Goal: Register for event/course

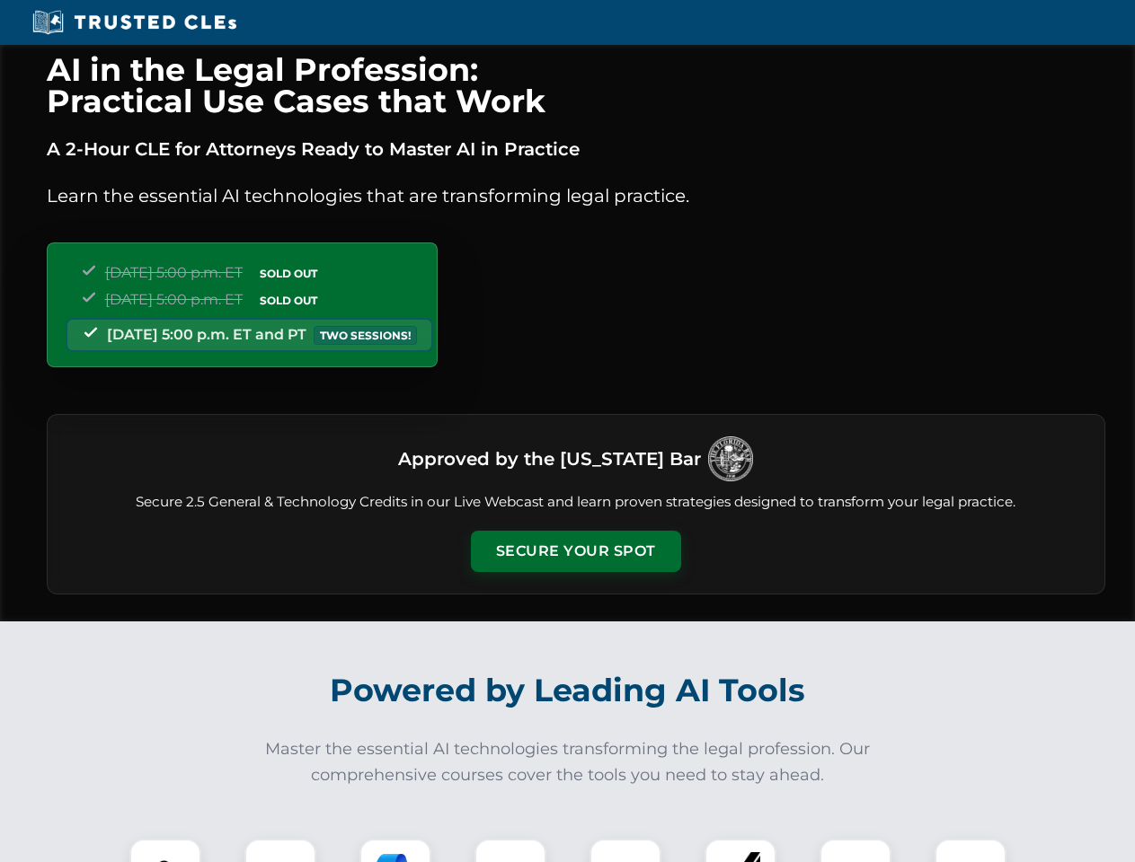
click at [575, 552] on button "Secure Your Spot" at bounding box center [576, 551] width 210 height 41
click at [165, 851] on img at bounding box center [165, 875] width 52 height 52
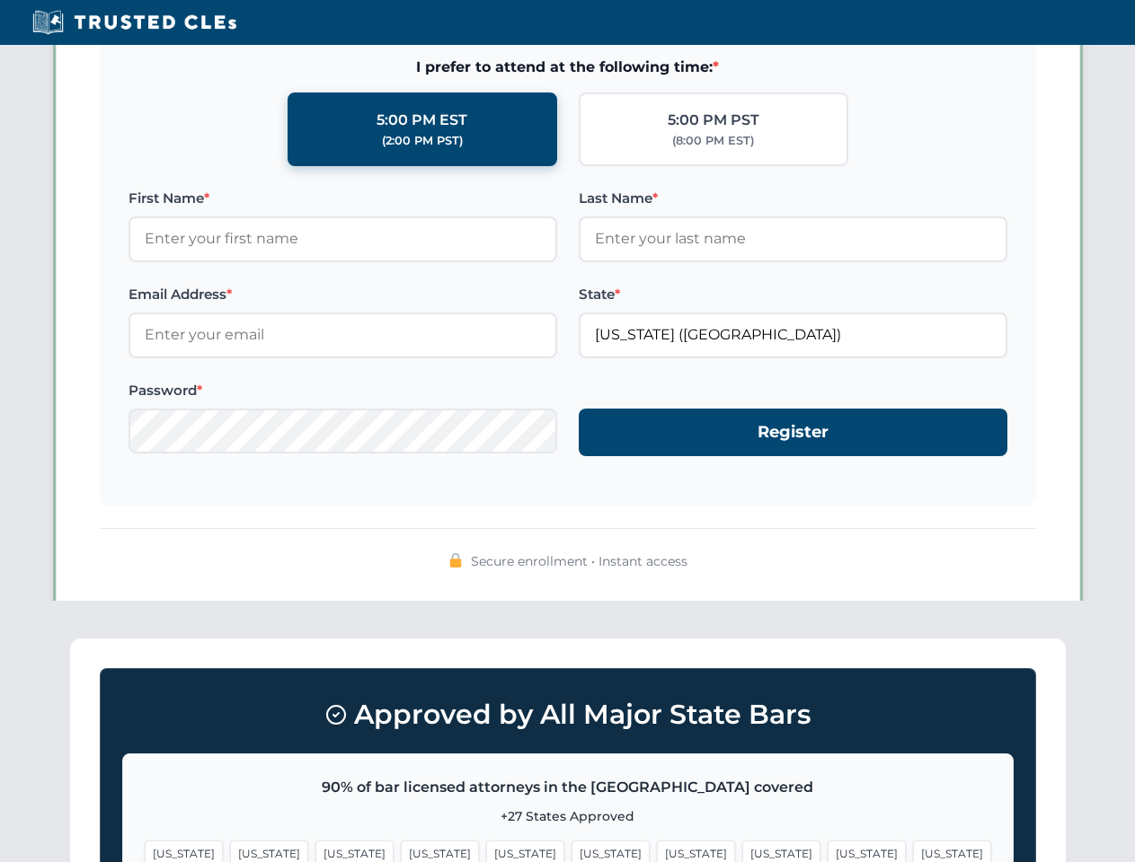
click at [657, 851] on span "[US_STATE]" at bounding box center [696, 854] width 78 height 26
click at [827, 851] on span "[US_STATE]" at bounding box center [866, 854] width 78 height 26
